Goal: Information Seeking & Learning: Learn about a topic

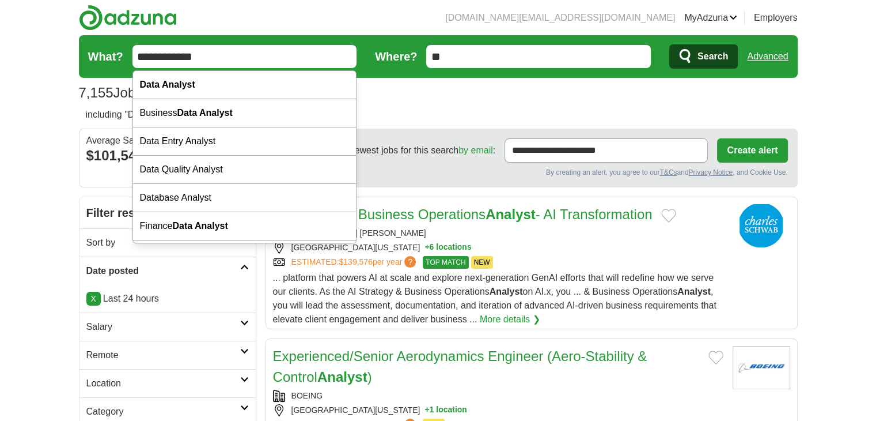
click at [221, 58] on input "**********" at bounding box center [245, 56] width 225 height 23
click at [669, 44] on button "Search" at bounding box center [703, 56] width 69 height 24
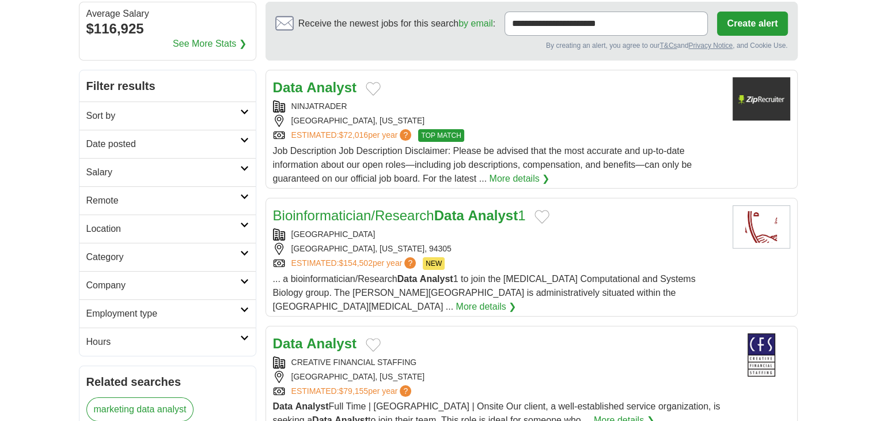
scroll to position [127, 0]
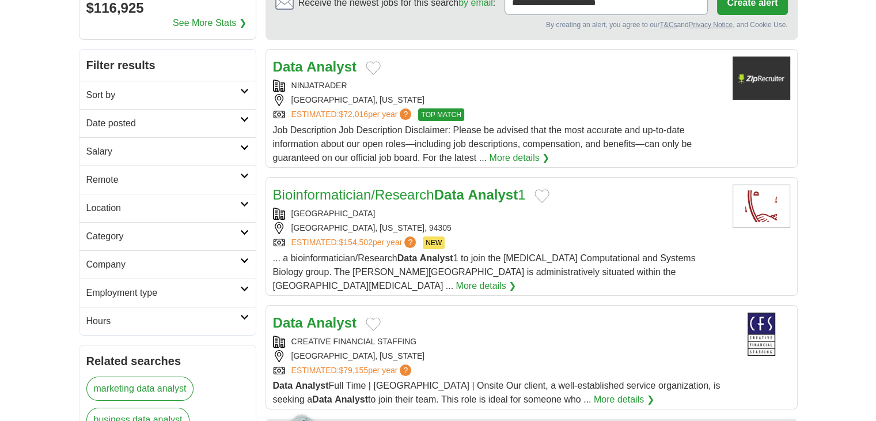
click at [245, 113] on link "Date posted" at bounding box center [168, 123] width 176 height 28
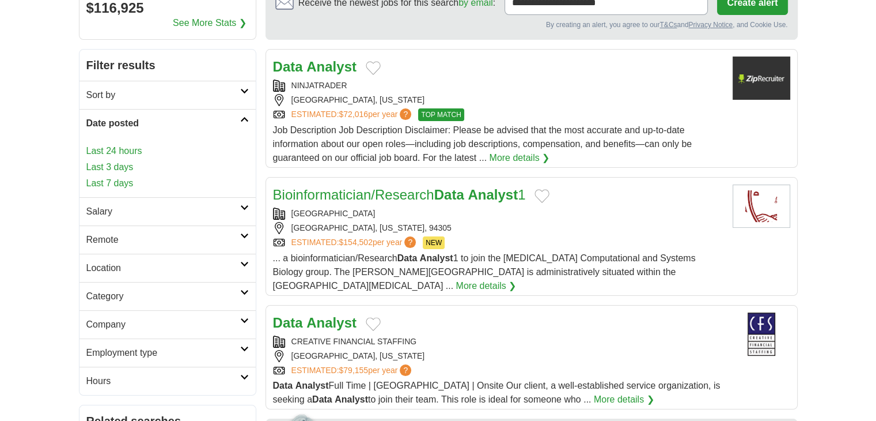
click at [106, 149] on link "Last 24 hours" at bounding box center [167, 151] width 162 height 14
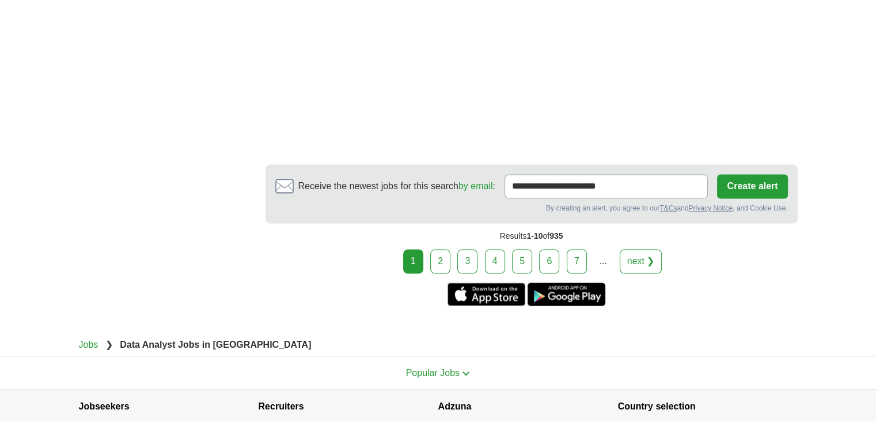
scroll to position [1793, 0]
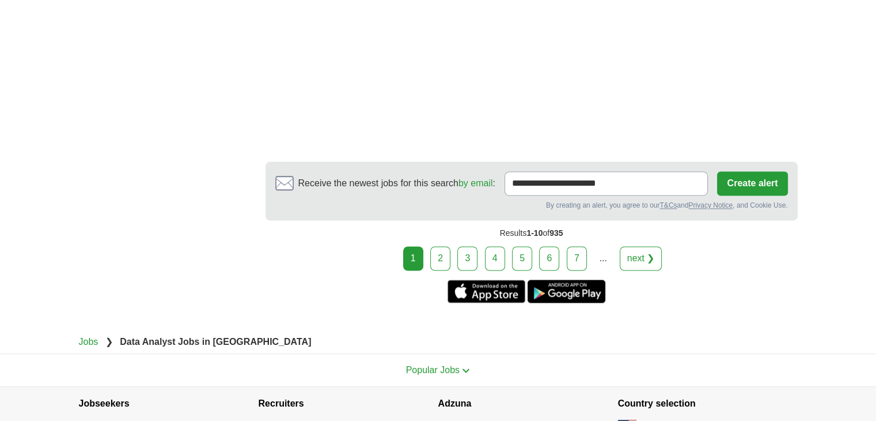
click at [442, 246] on link "2" at bounding box center [440, 258] width 20 height 24
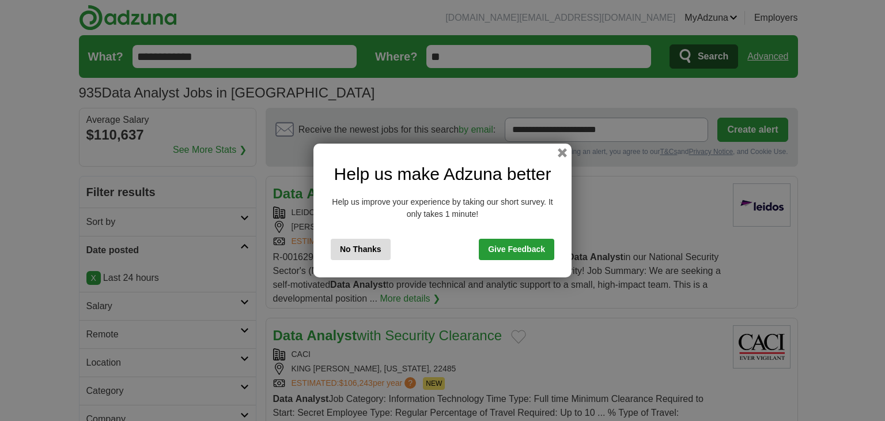
click at [350, 245] on button "No Thanks" at bounding box center [361, 249] width 60 height 21
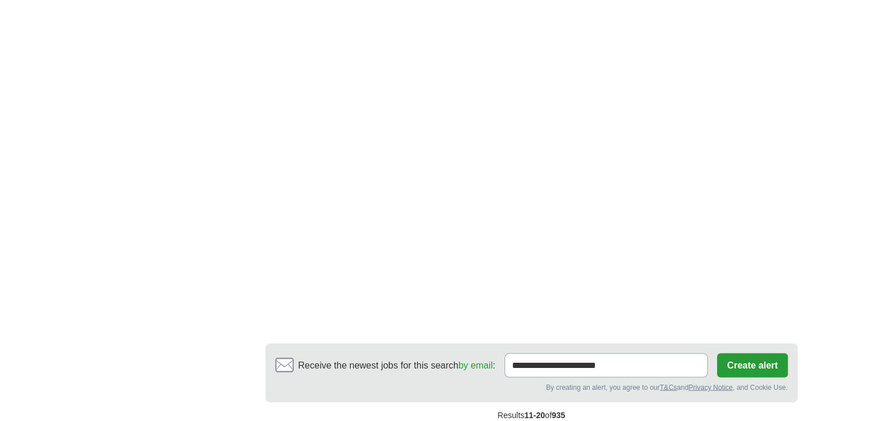
scroll to position [1870, 0]
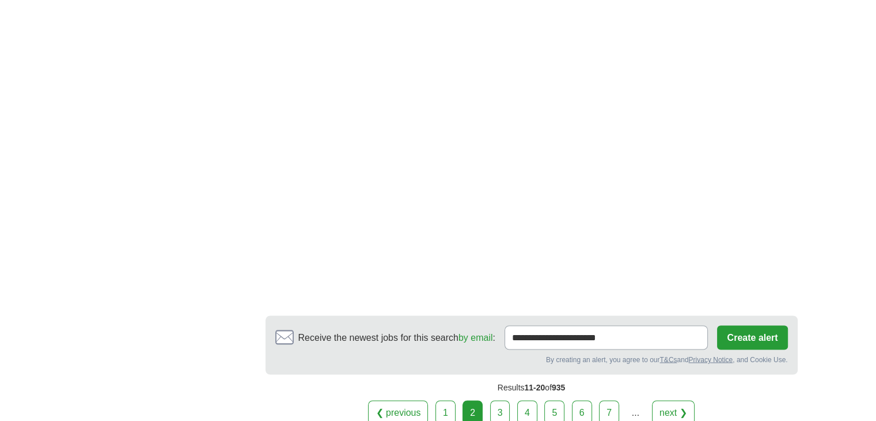
click at [498, 400] on link "3" at bounding box center [500, 412] width 20 height 24
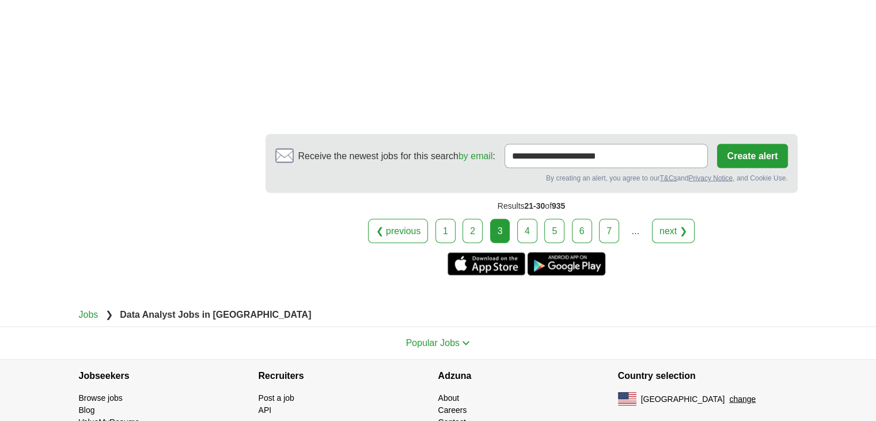
scroll to position [2300, 0]
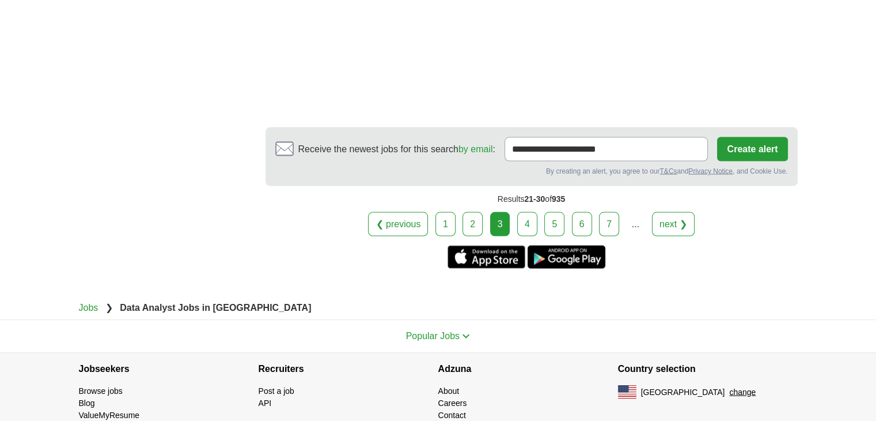
click at [527, 212] on link "4" at bounding box center [527, 224] width 20 height 24
